Goal: Information Seeking & Learning: Find specific fact

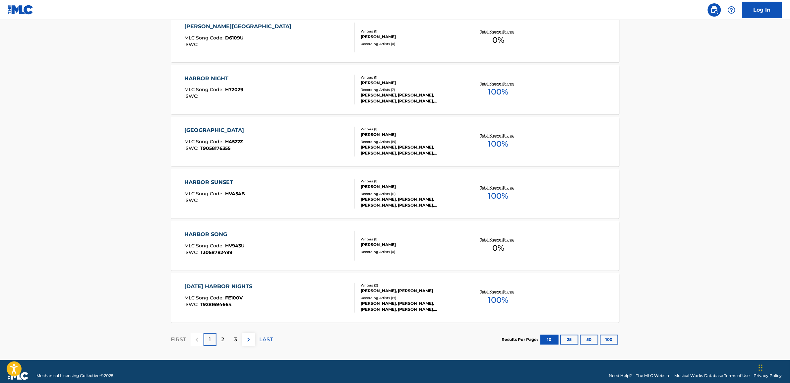
scroll to position [449, 0]
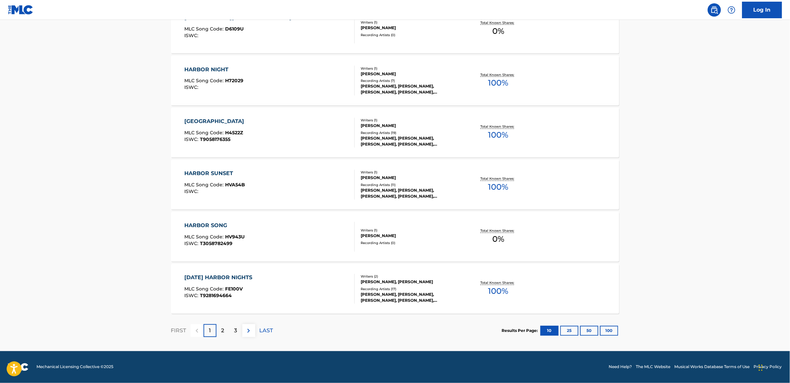
click at [614, 332] on button "100" at bounding box center [609, 331] width 18 height 10
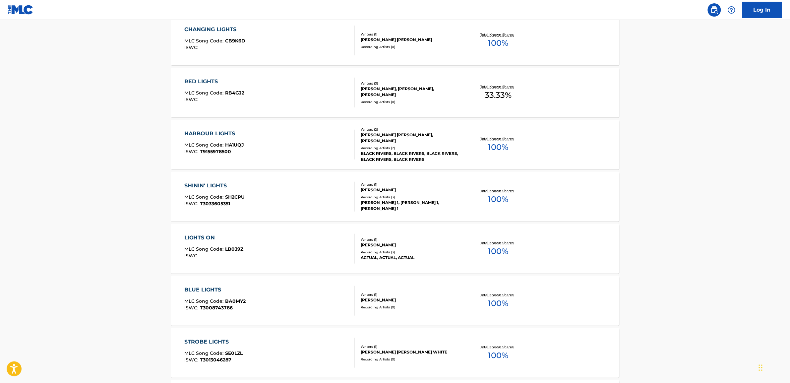
scroll to position [1947, 0]
click at [210, 144] on span "MLC Song Code :" at bounding box center [204, 144] width 41 height 6
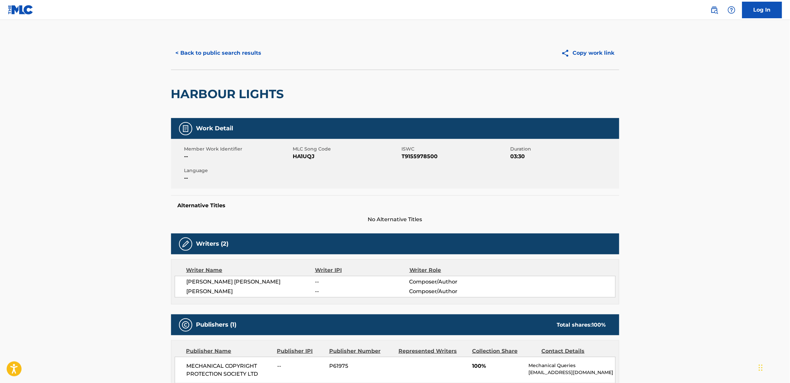
click at [185, 54] on button "< Back to public search results" at bounding box center [218, 53] width 95 height 17
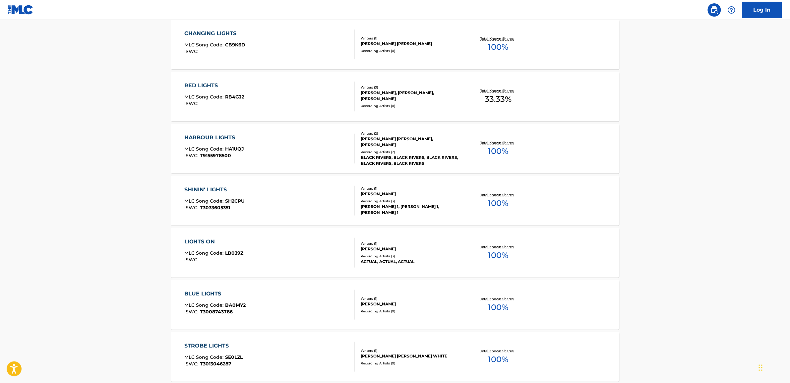
scroll to position [1901, 0]
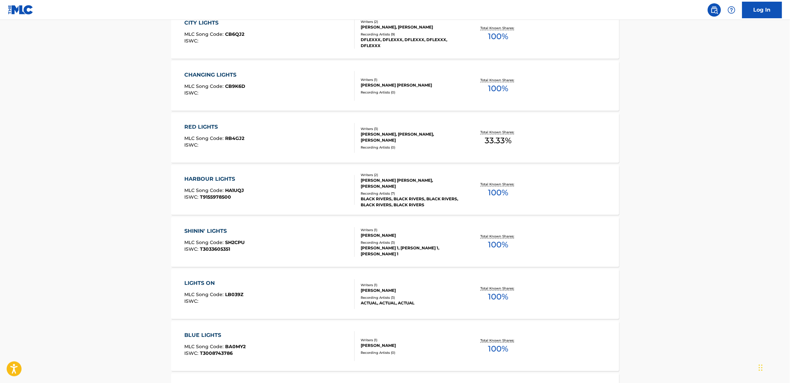
click at [199, 178] on div "HARBOUR LIGHTS" at bounding box center [214, 179] width 60 height 8
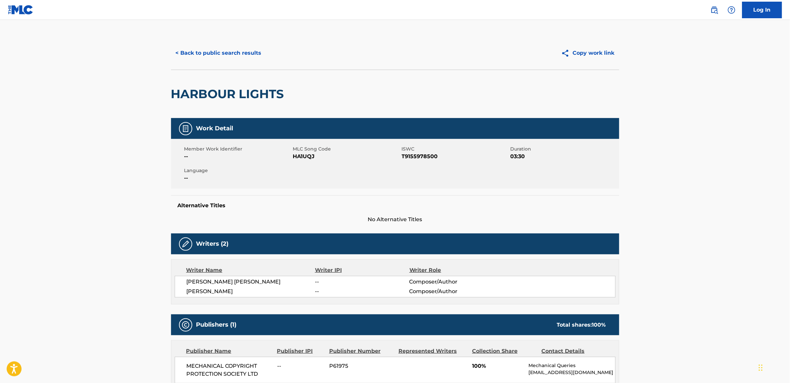
click at [177, 52] on button "< Back to public search results" at bounding box center [218, 53] width 95 height 17
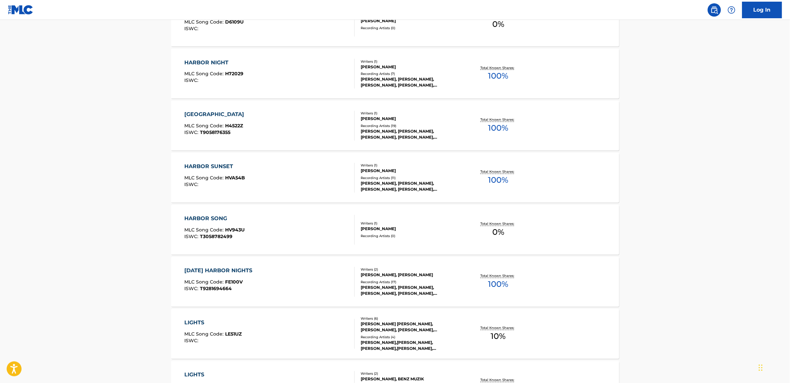
scroll to position [447, 0]
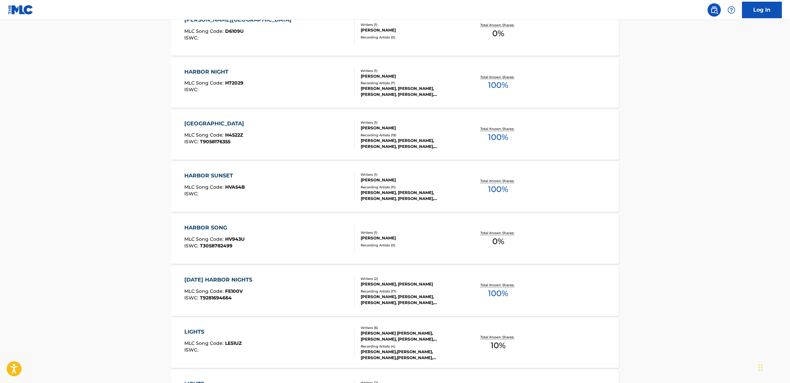
click at [205, 72] on div "HARBOR NIGHT" at bounding box center [213, 72] width 59 height 8
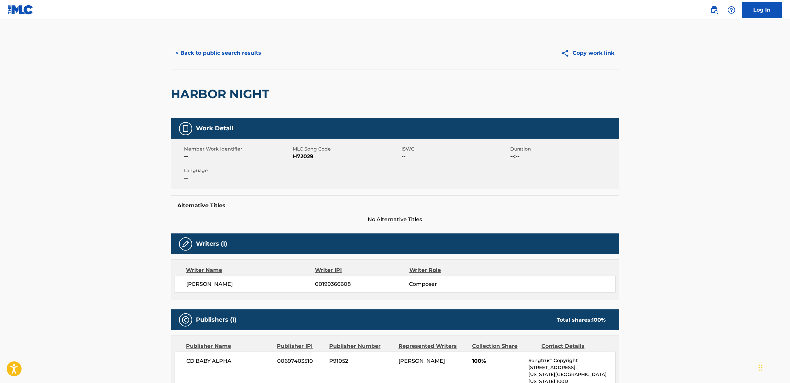
click at [187, 50] on button "< Back to public search results" at bounding box center [218, 53] width 95 height 17
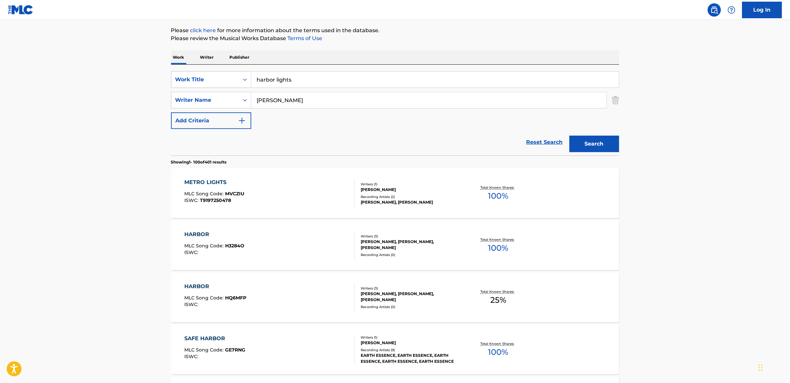
scroll to position [29, 0]
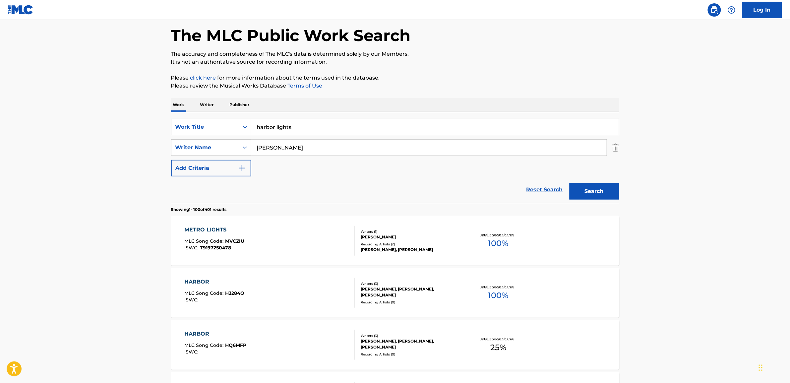
click at [599, 190] on button "Search" at bounding box center [594, 191] width 50 height 17
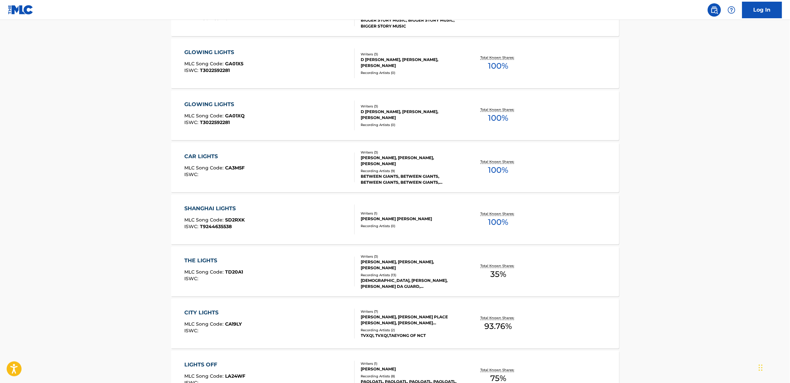
scroll to position [5133, 0]
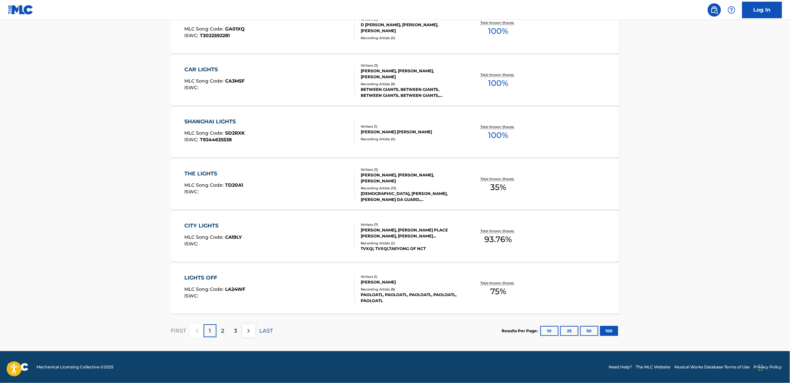
click at [222, 330] on p "2" at bounding box center [222, 331] width 3 height 8
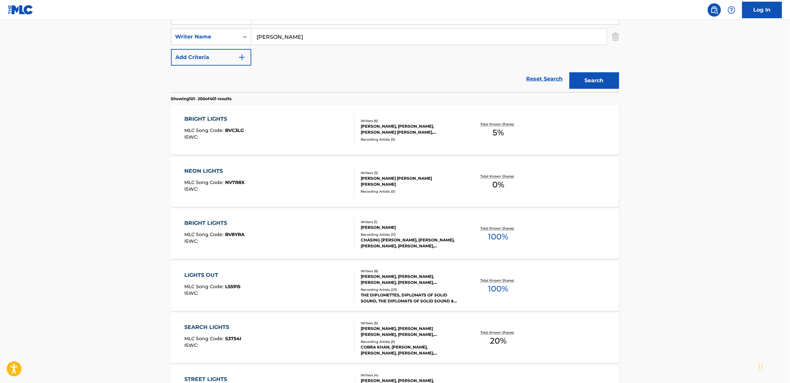
scroll to position [207, 0]
